Goal: Transaction & Acquisition: Purchase product/service

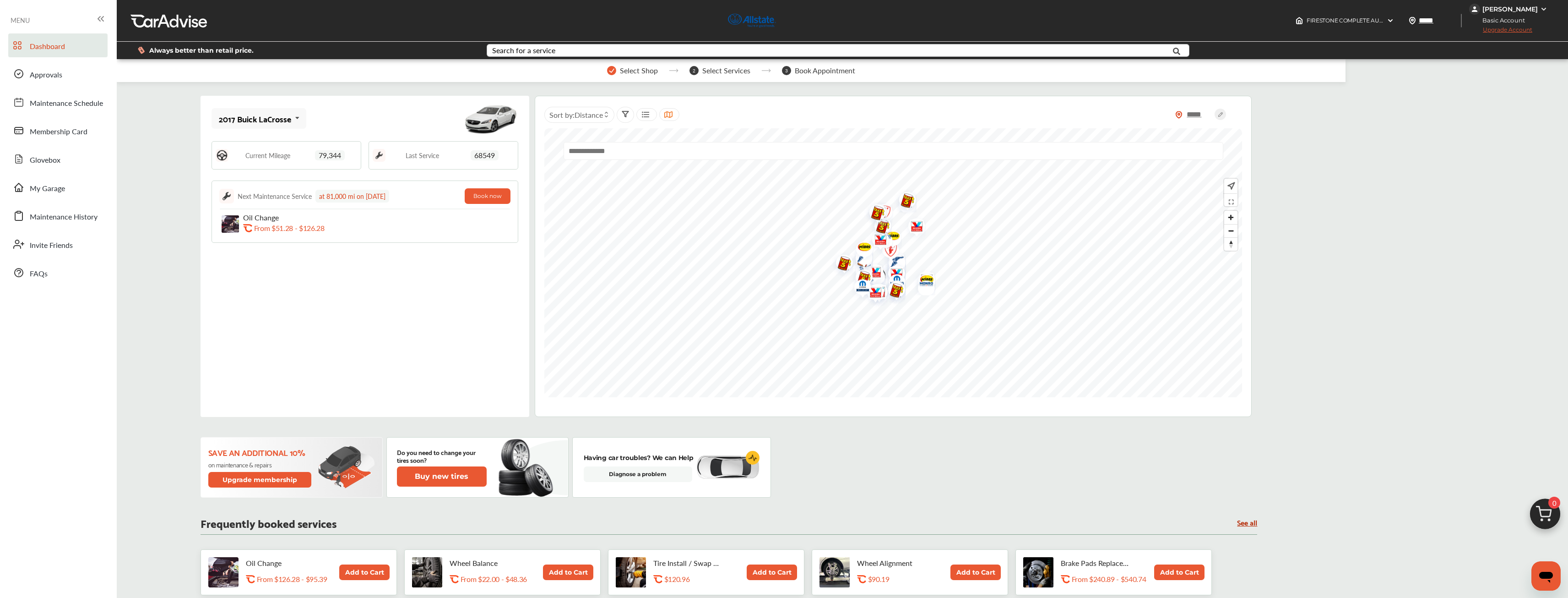
click at [523, 51] on div "Search for a service" at bounding box center [524, 51] width 63 height 7
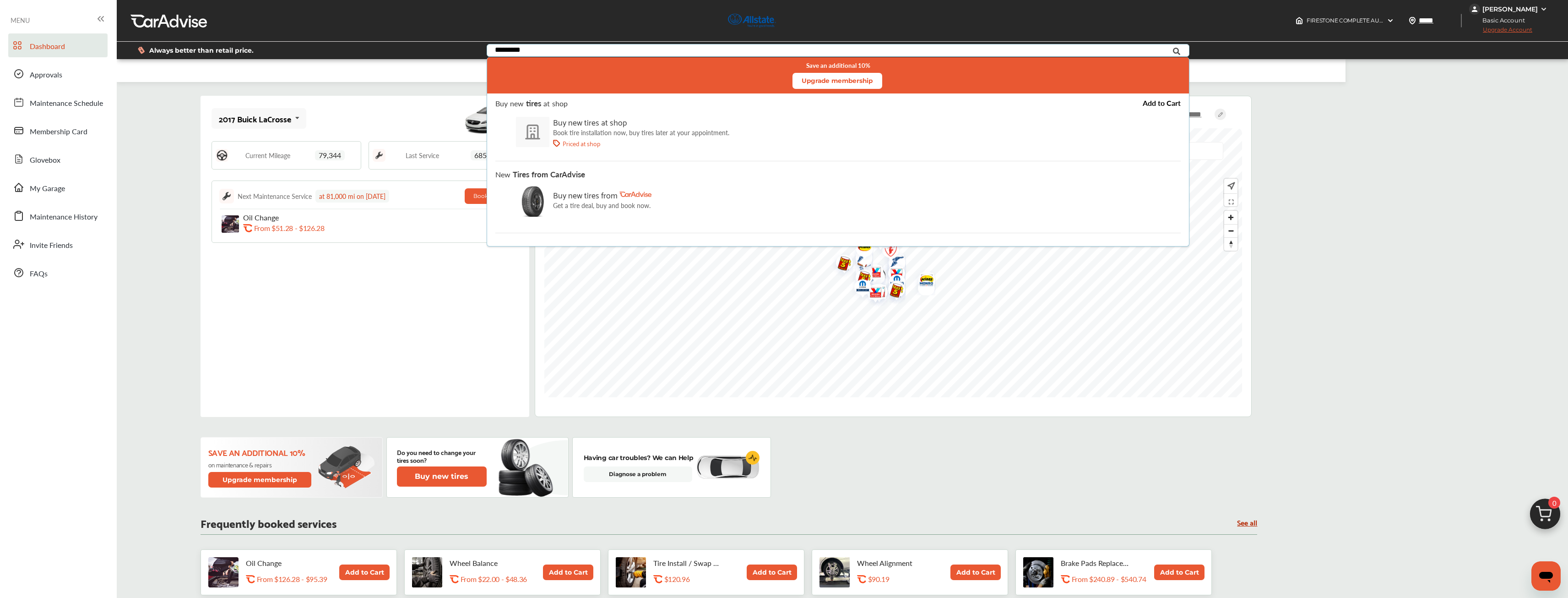
type input "*********"
click at [523, 199] on div "Buy new tires from" at bounding box center [603, 194] width 99 height 14
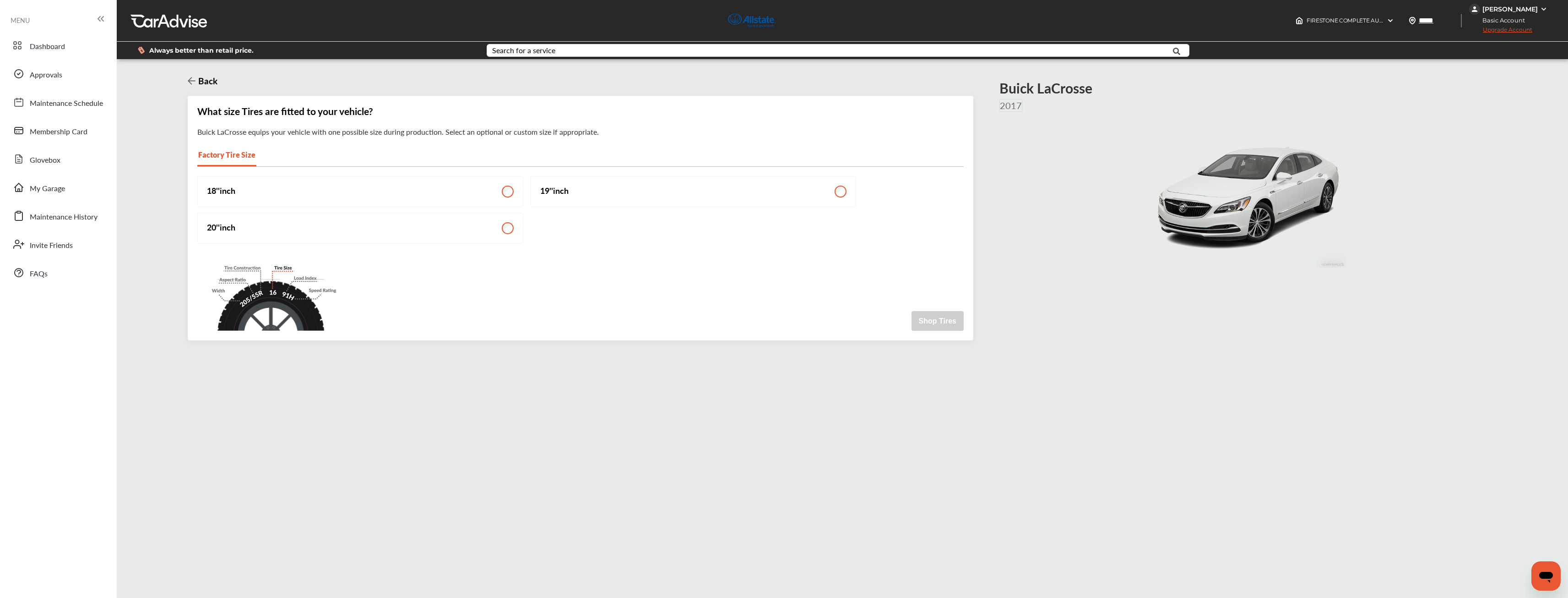
click at [491, 193] on label "18 '' inch" at bounding box center [360, 191] width 326 height 31
click at [523, 322] on button "Shop Tires" at bounding box center [937, 321] width 52 height 19
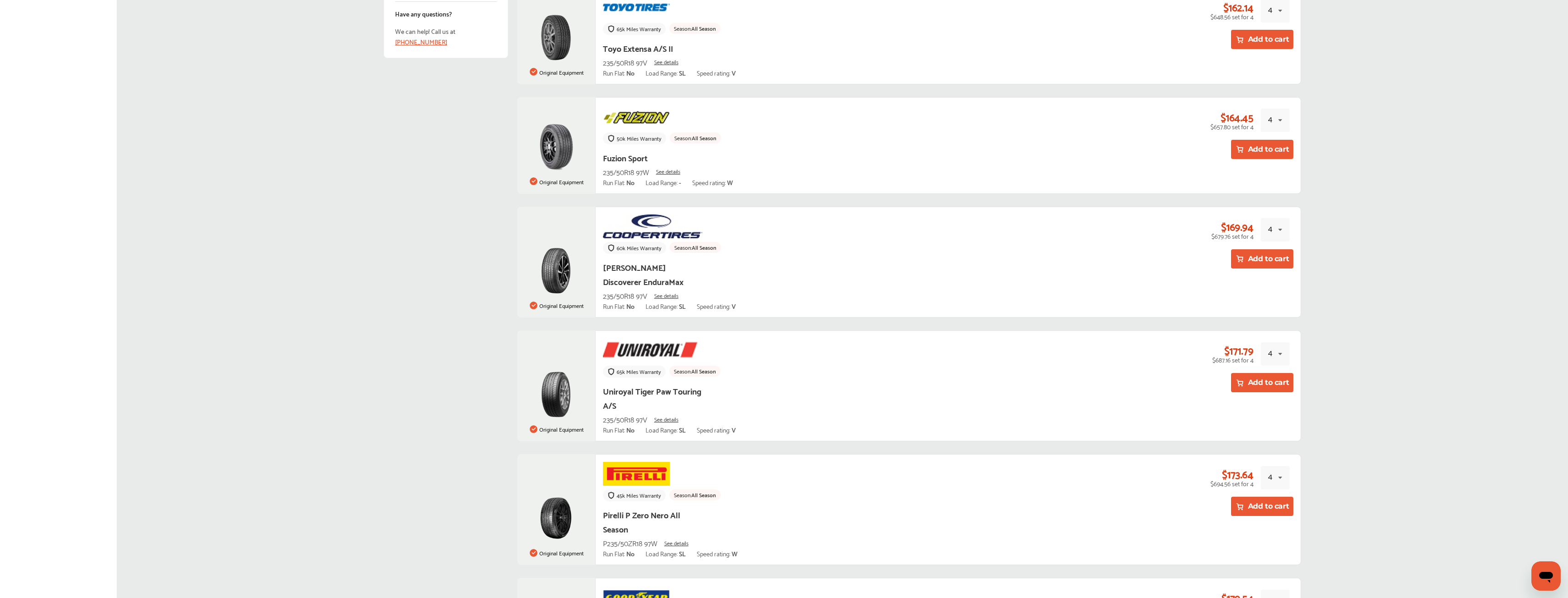
scroll to position [962, 0]
